Goal: Check status: Check status

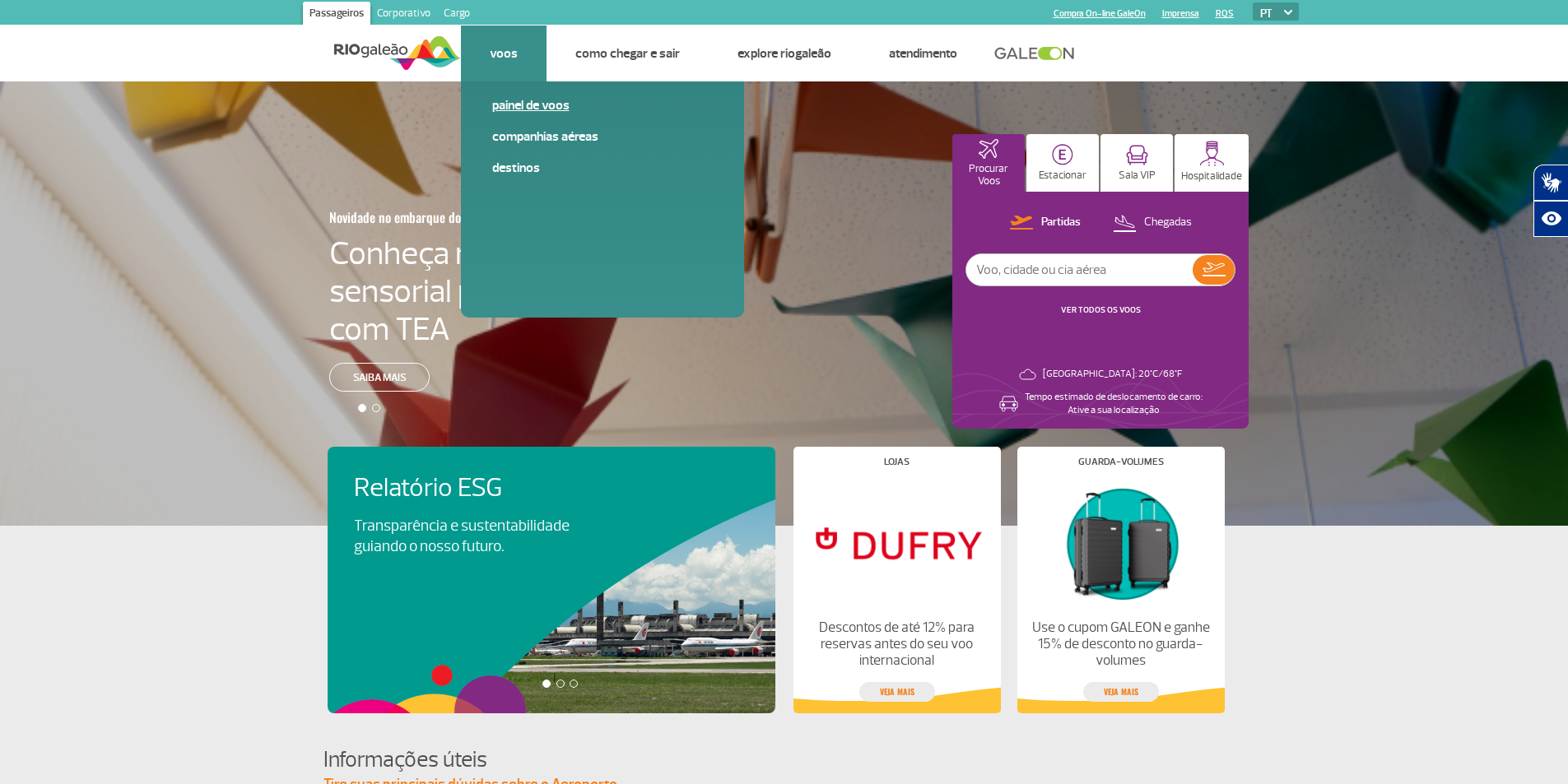
click at [540, 106] on link "Painel de voos" at bounding box center [602, 105] width 220 height 19
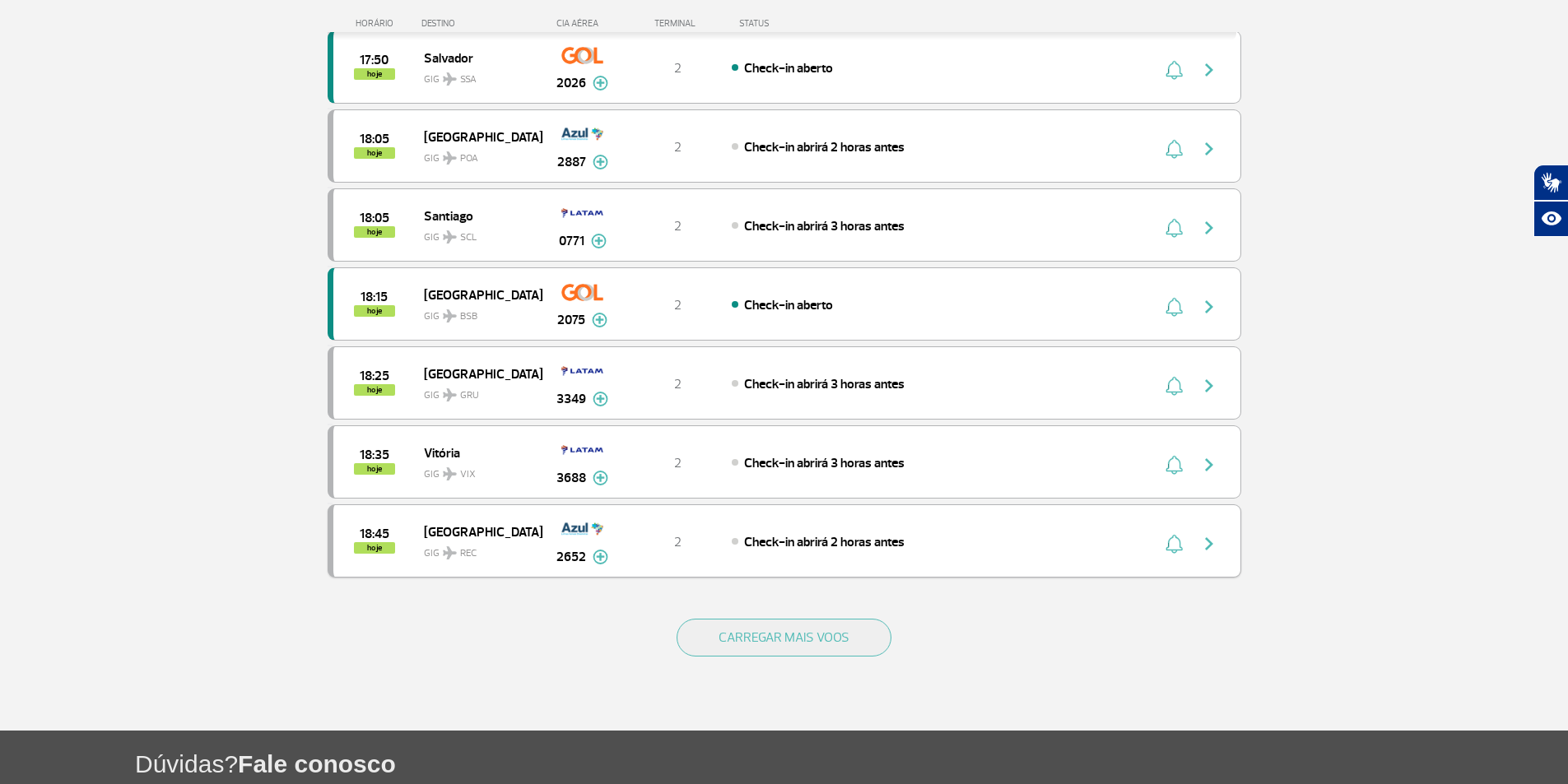
scroll to position [1281, 0]
click at [849, 646] on button "CARREGAR MAIS VOOS" at bounding box center [784, 638] width 215 height 38
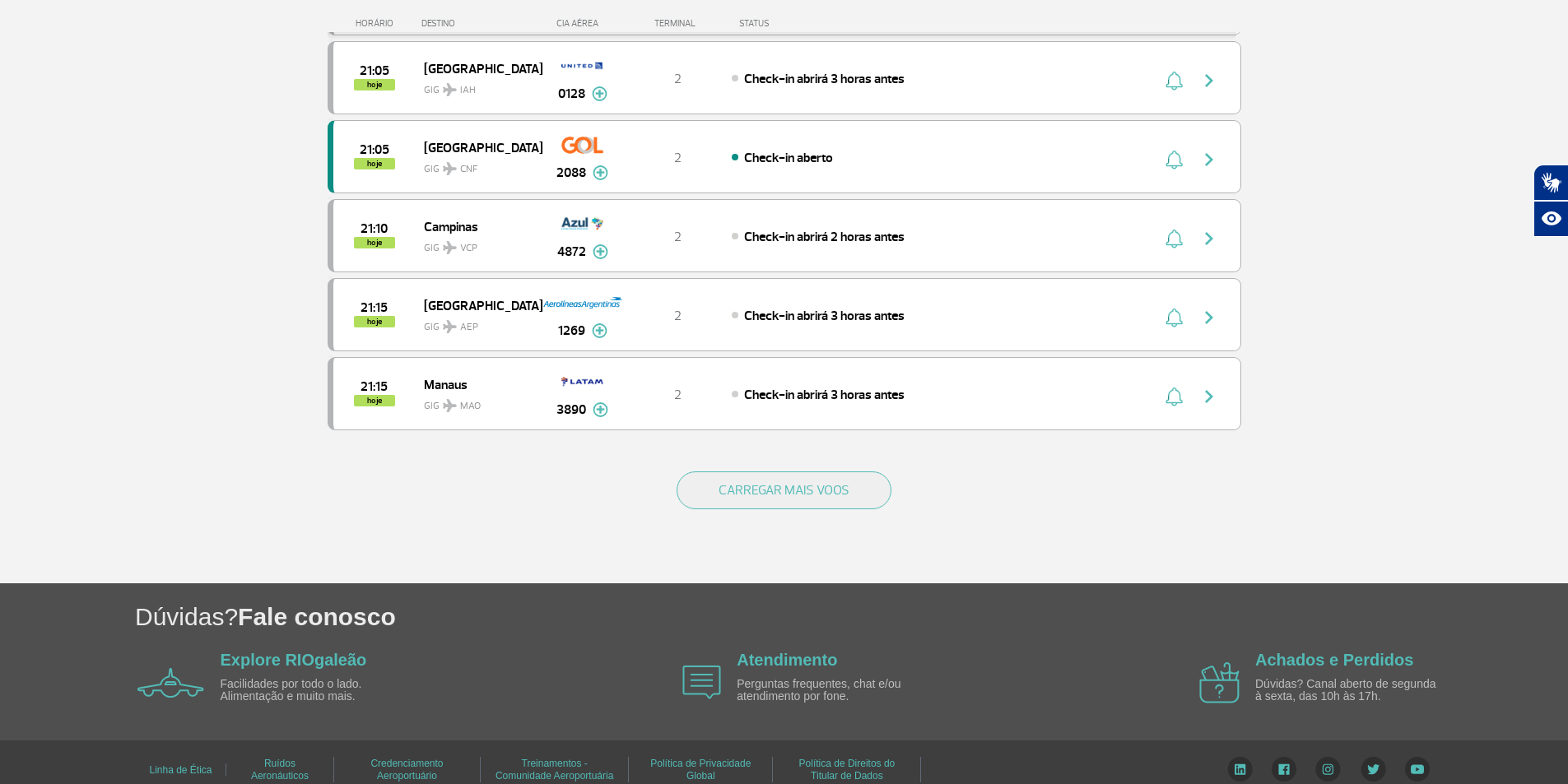
scroll to position [3026, 0]
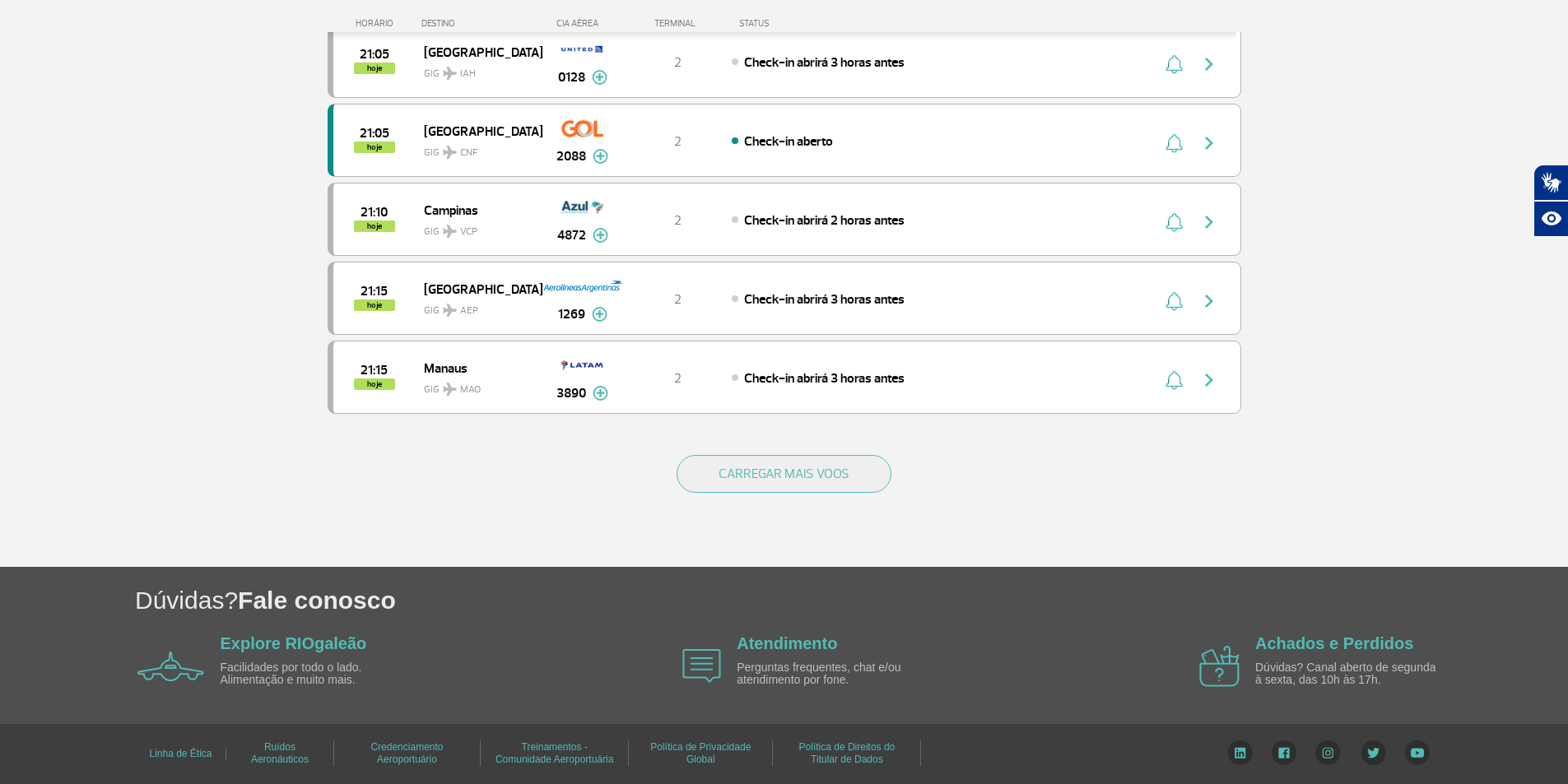
click at [849, 500] on div "CARREGAR MAIS VOOS" at bounding box center [784, 501] width 914 height 132
click at [844, 485] on button "CARREGAR MAIS VOOS" at bounding box center [784, 474] width 215 height 38
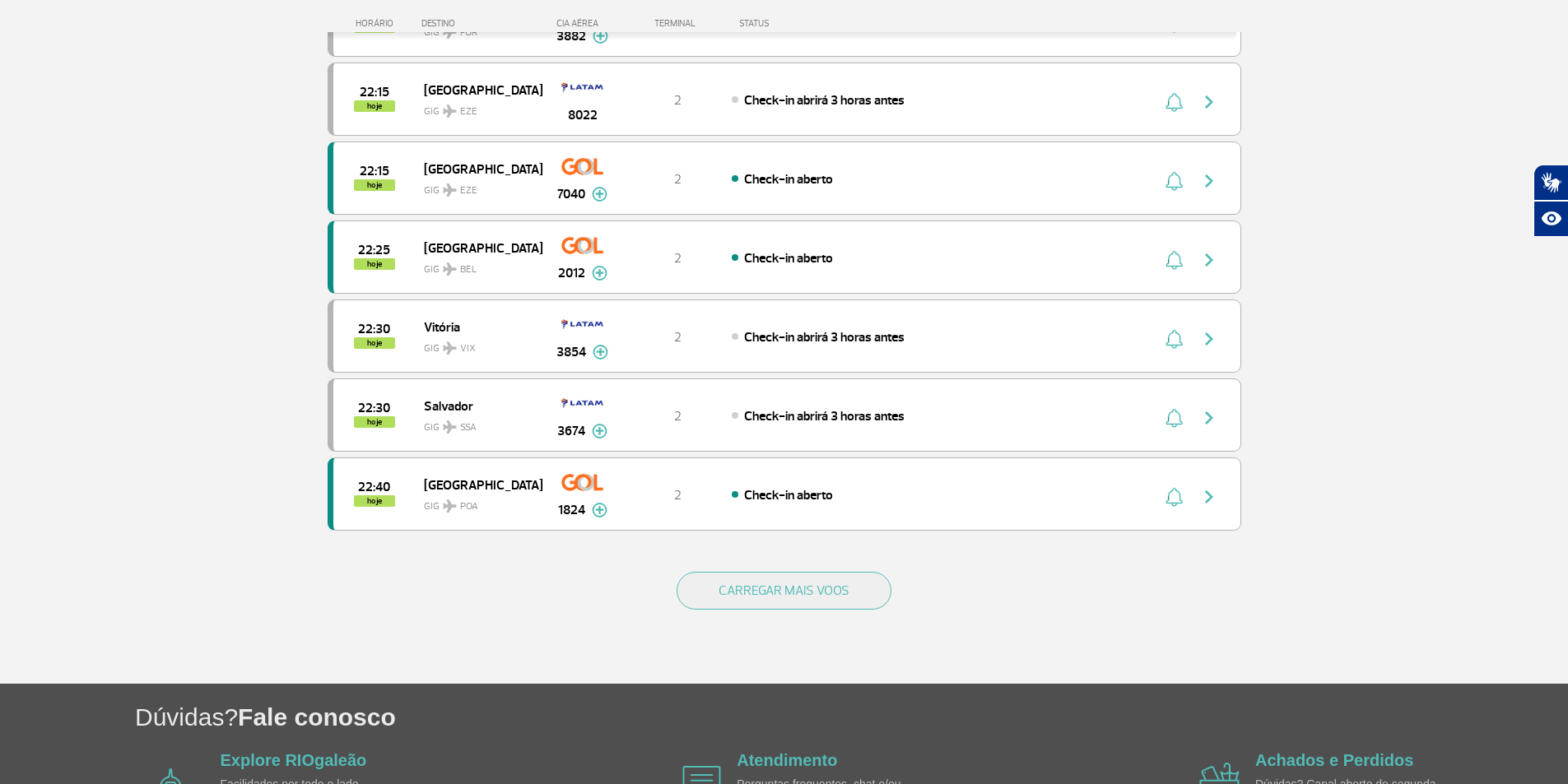
scroll to position [4605, 0]
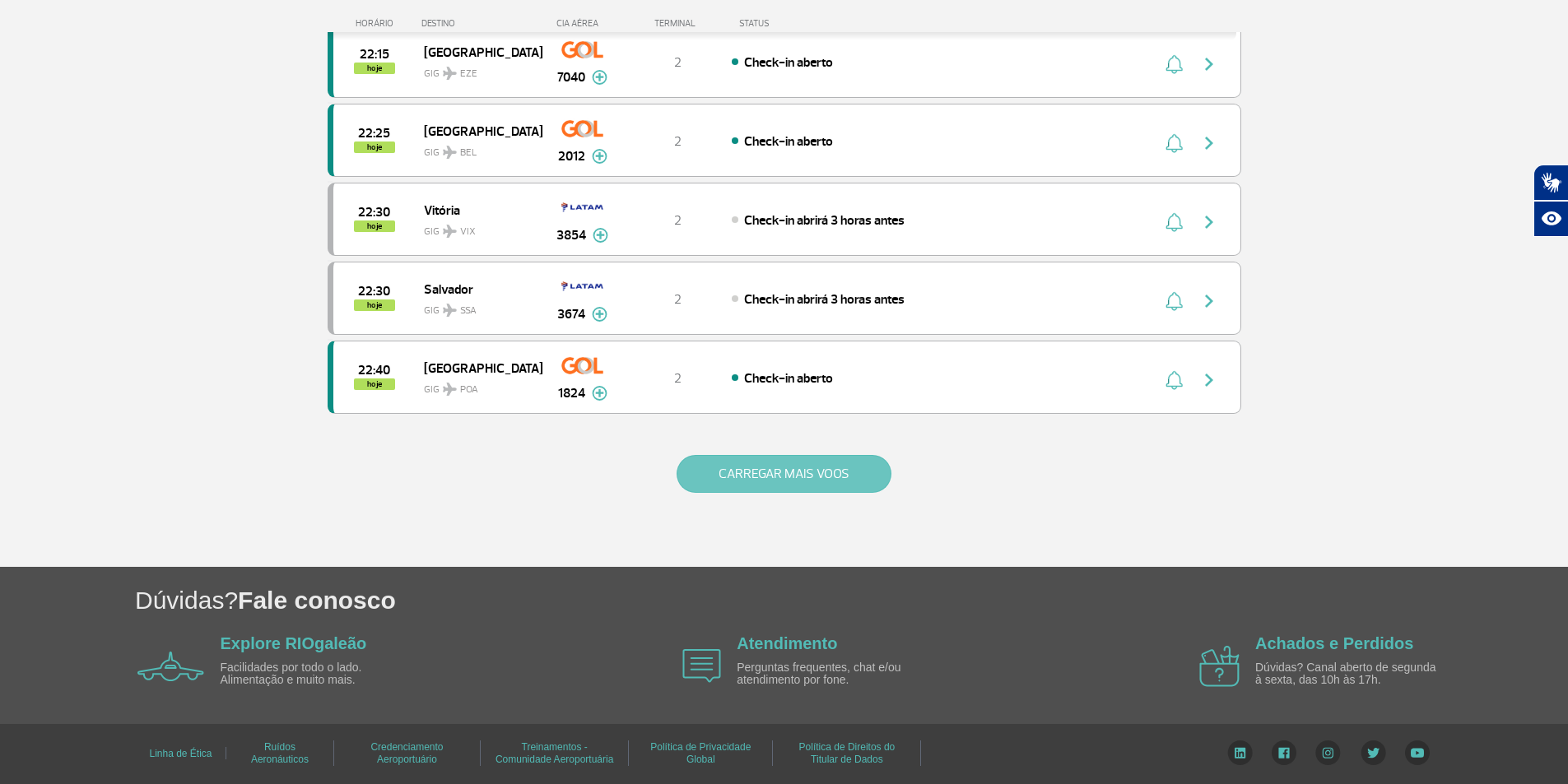
click at [823, 472] on button "CARREGAR MAIS VOOS" at bounding box center [784, 474] width 215 height 38
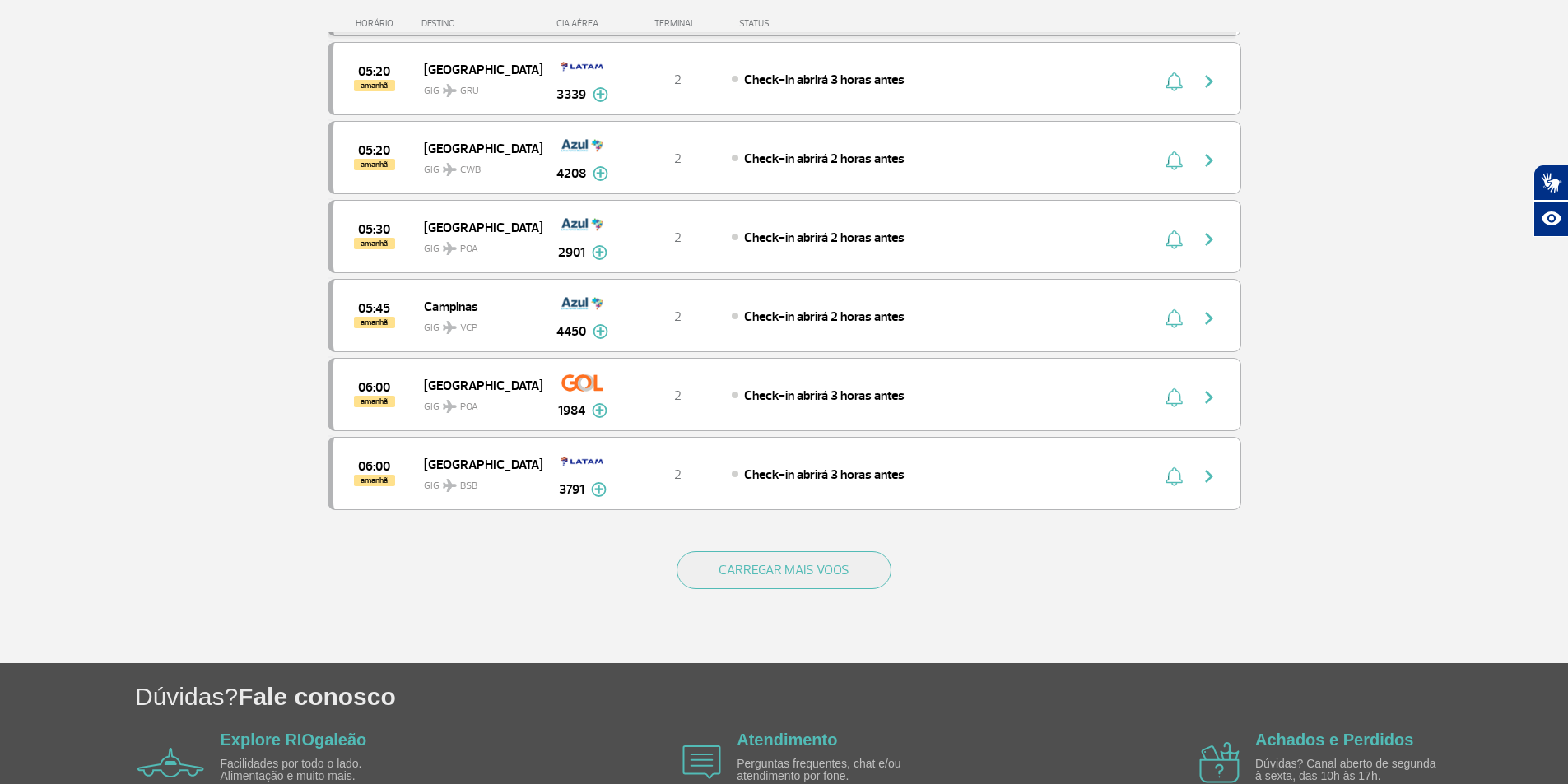
scroll to position [6174, 0]
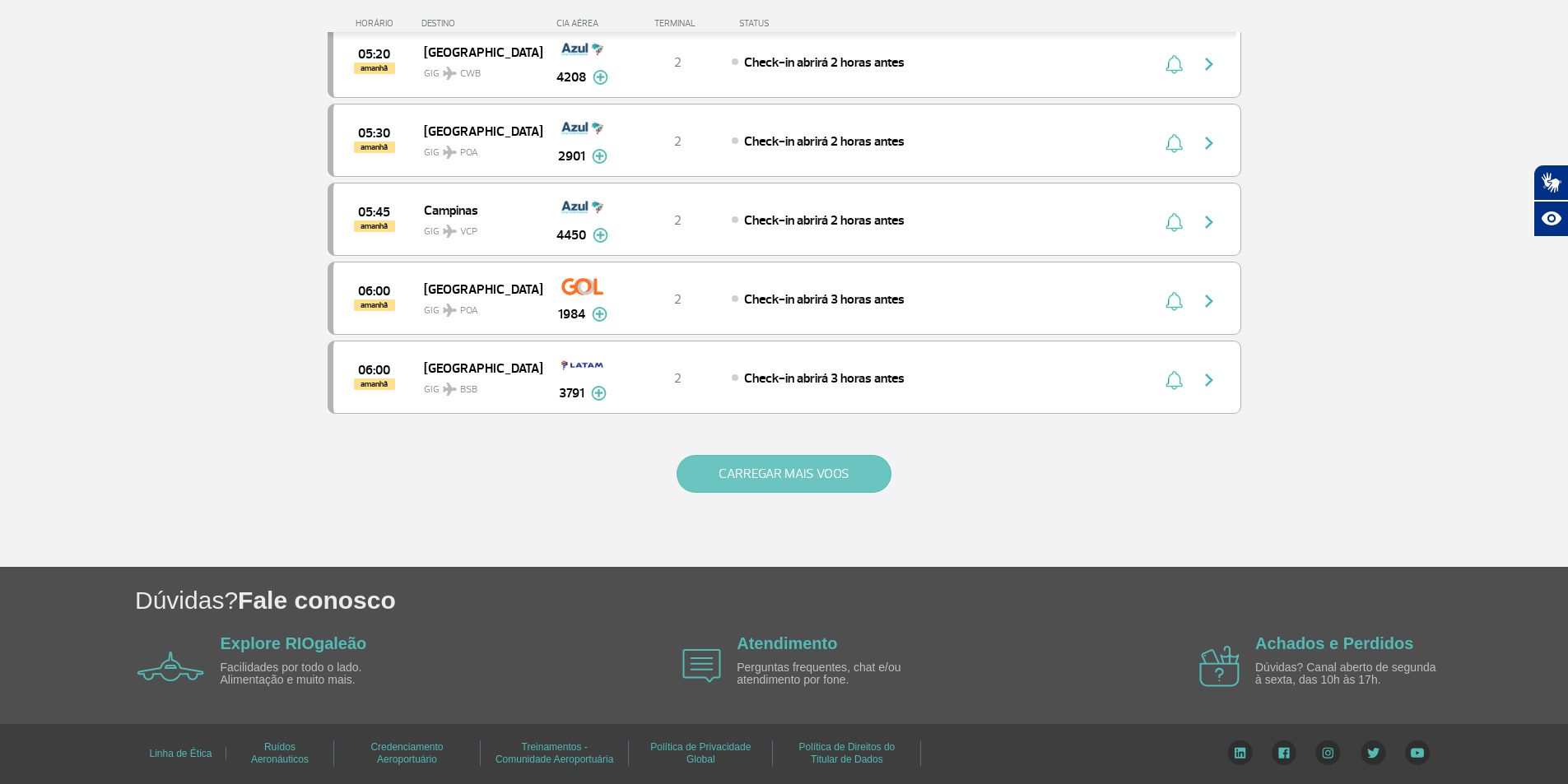
click at [828, 489] on button "CARREGAR MAIS VOOS" at bounding box center [784, 474] width 215 height 38
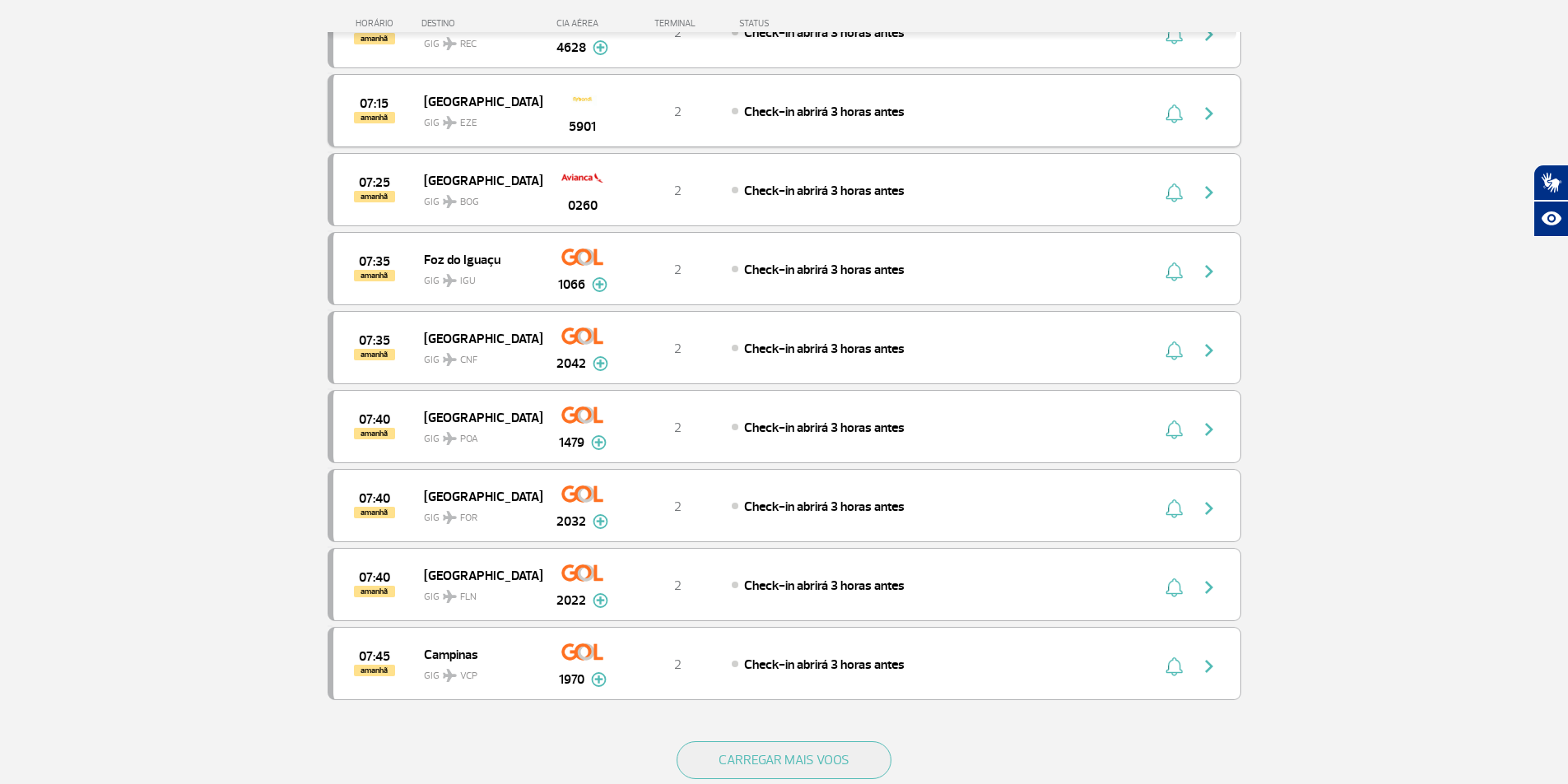
scroll to position [7574, 0]
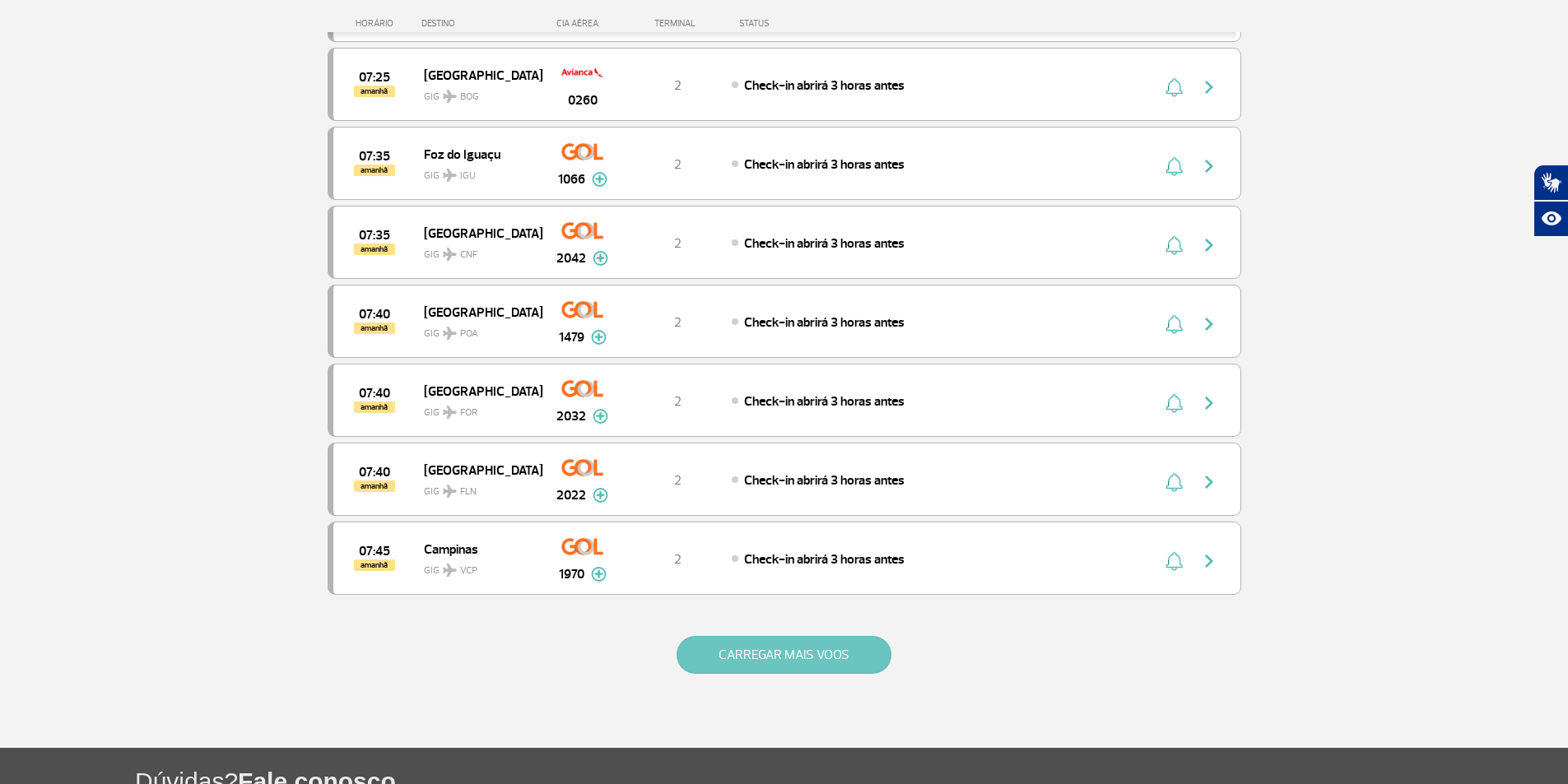
click at [772, 651] on button "CARREGAR MAIS VOOS" at bounding box center [784, 654] width 215 height 38
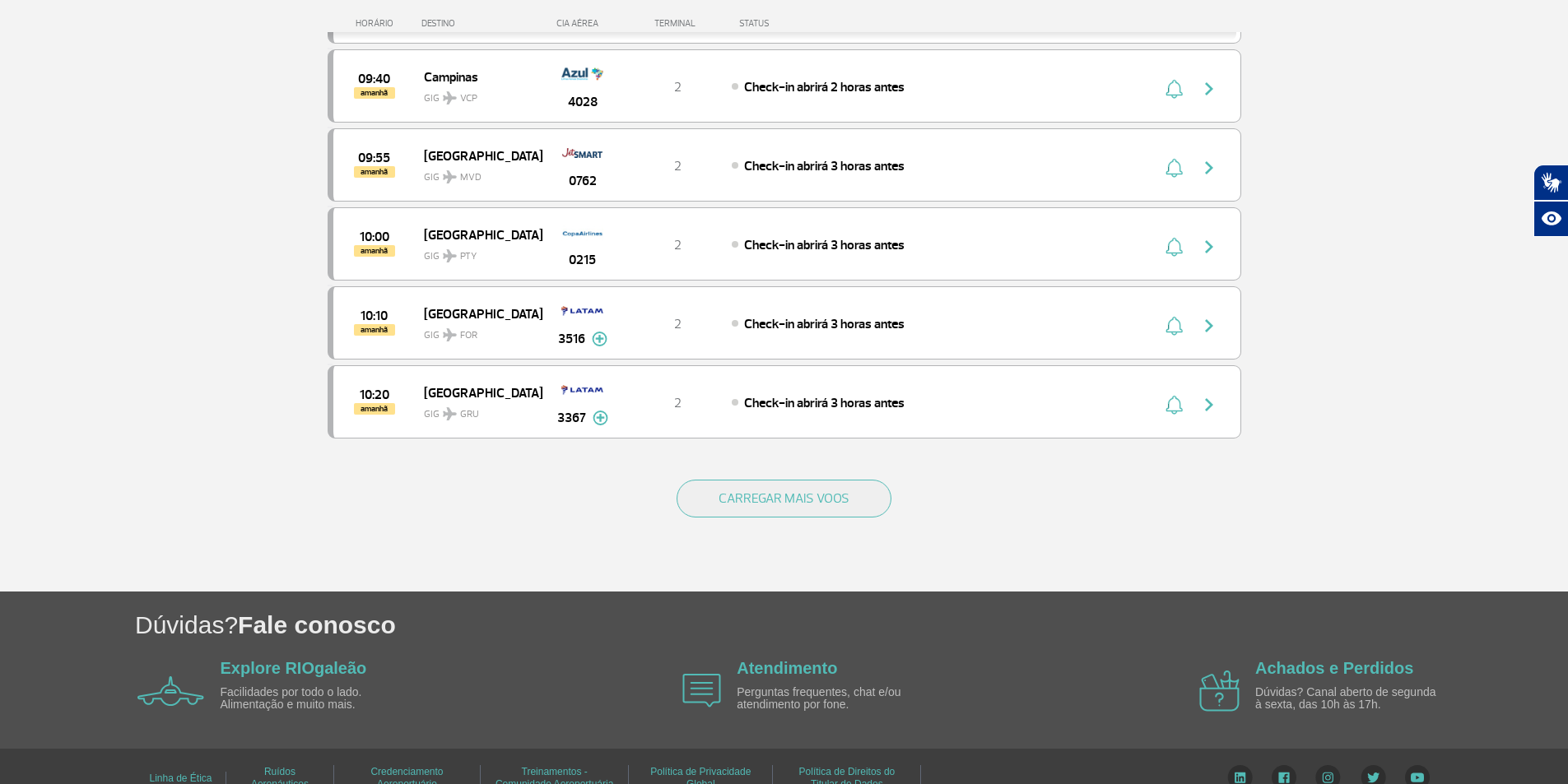
scroll to position [9335, 0]
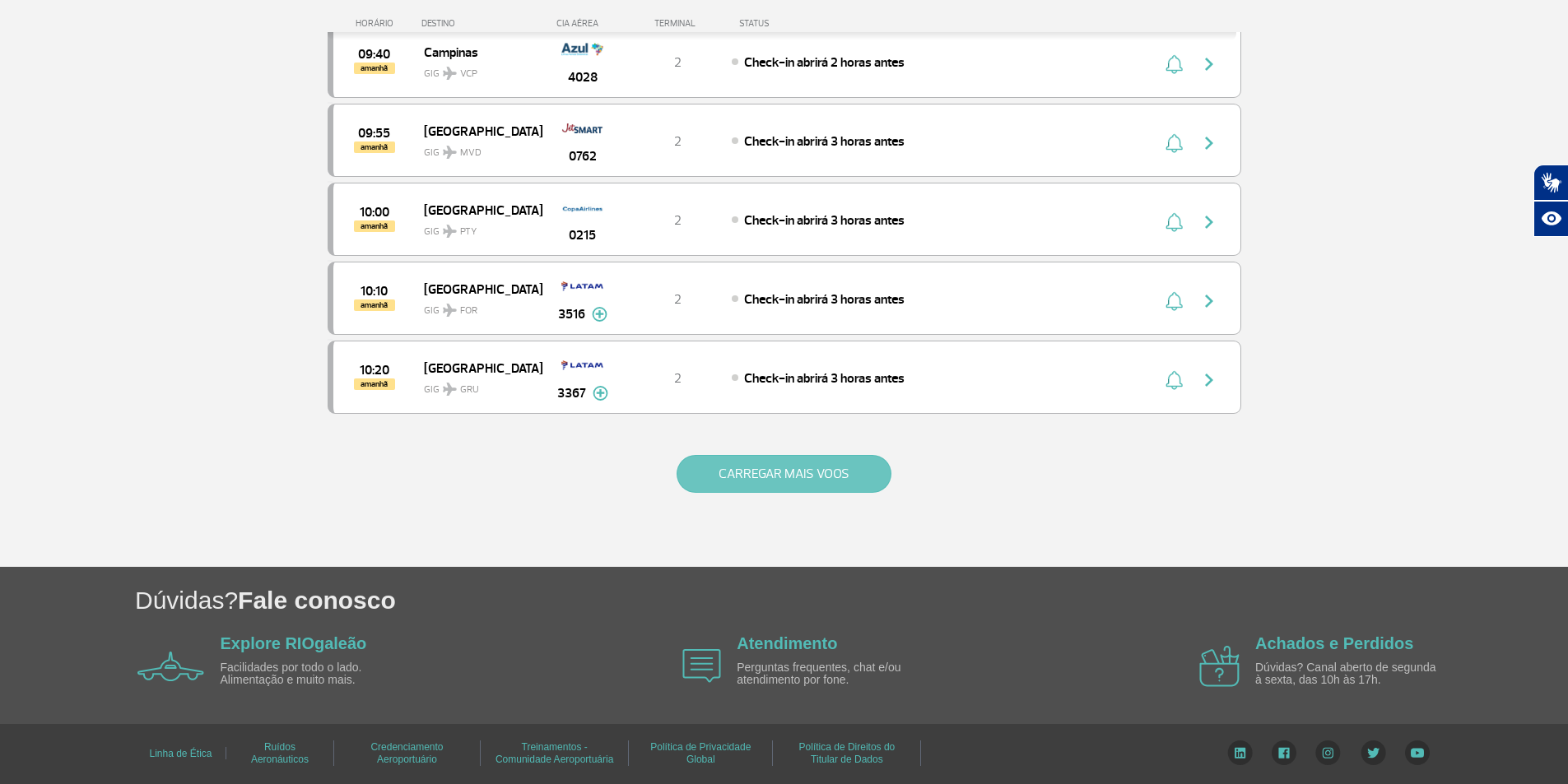
click at [798, 482] on button "CARREGAR MAIS VOOS" at bounding box center [784, 474] width 215 height 38
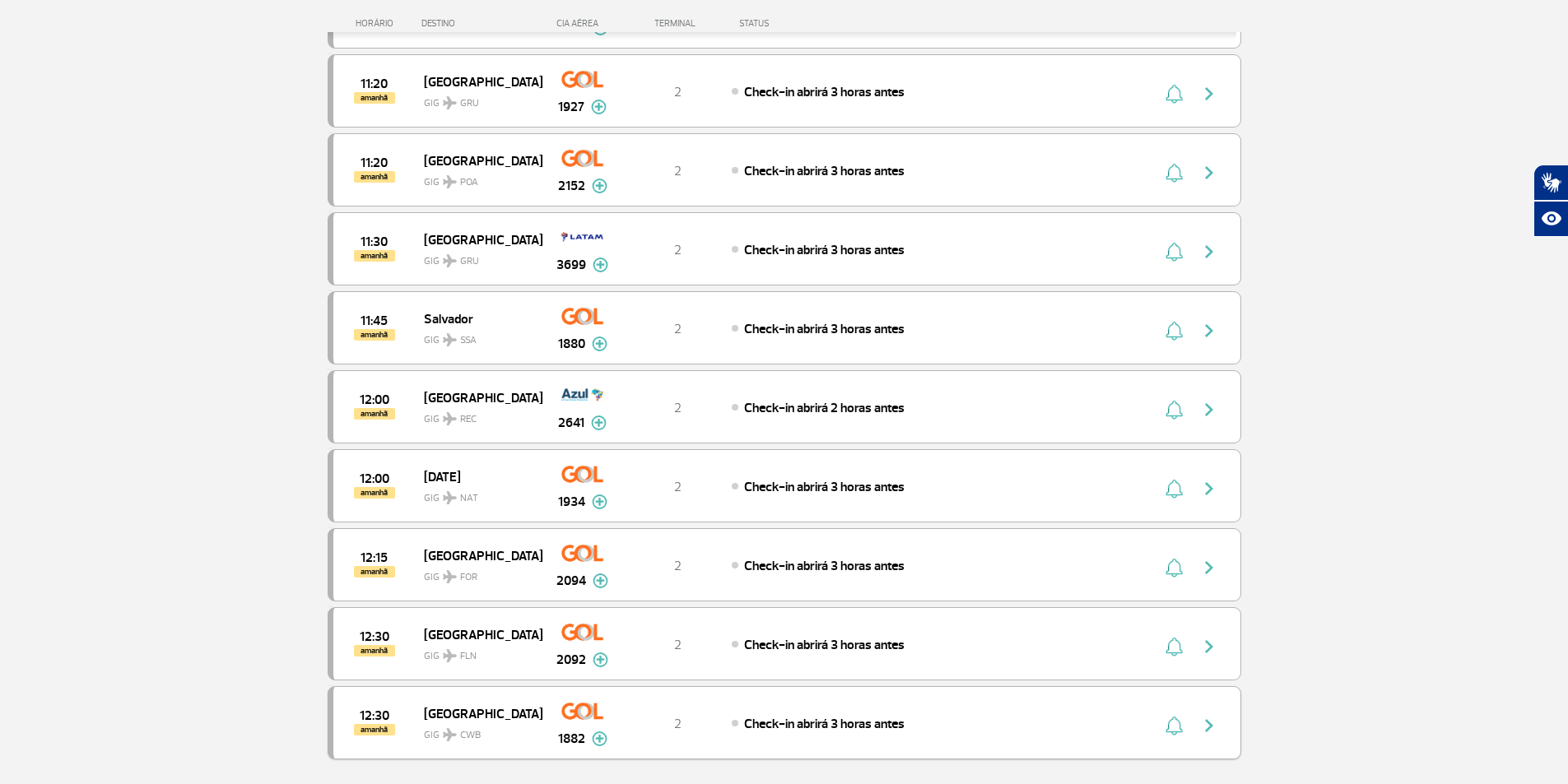
scroll to position [10915, 0]
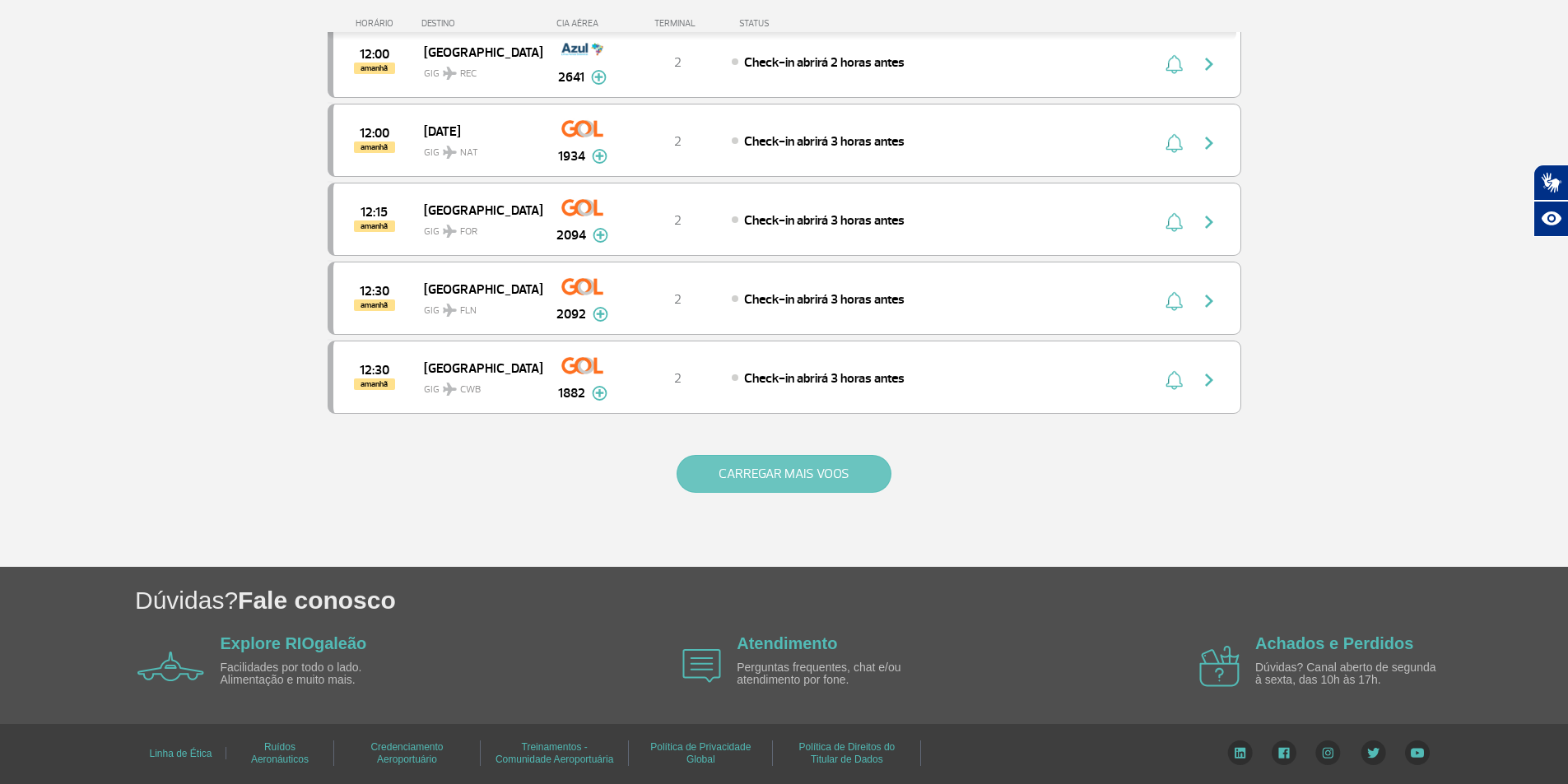
click at [851, 467] on button "CARREGAR MAIS VOOS" at bounding box center [784, 474] width 215 height 38
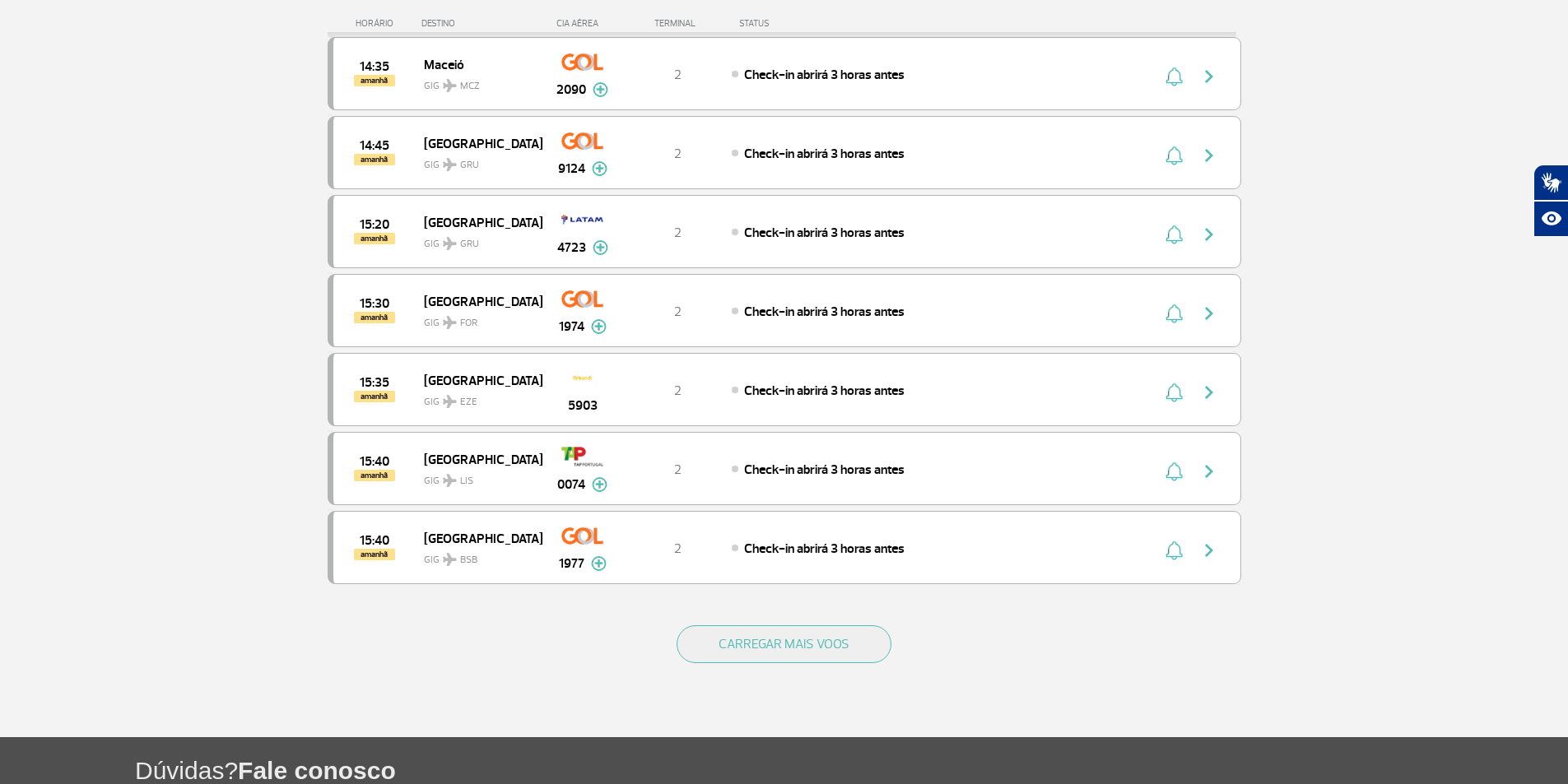
scroll to position [12314, 0]
click at [788, 656] on button "CARREGAR MAIS VOOS" at bounding box center [784, 643] width 215 height 38
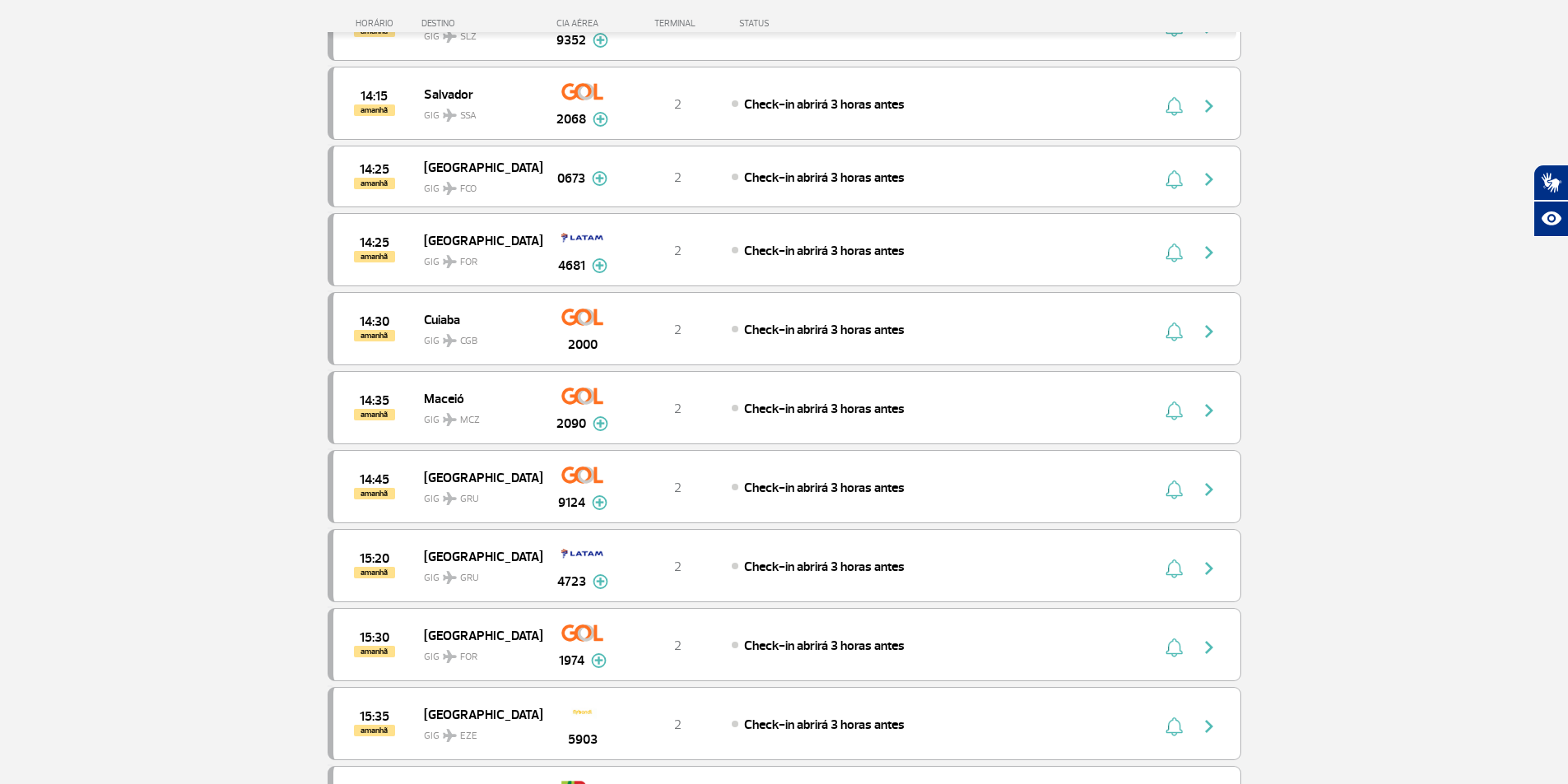
scroll to position [11969, 0]
